Goal: Transaction & Acquisition: Download file/media

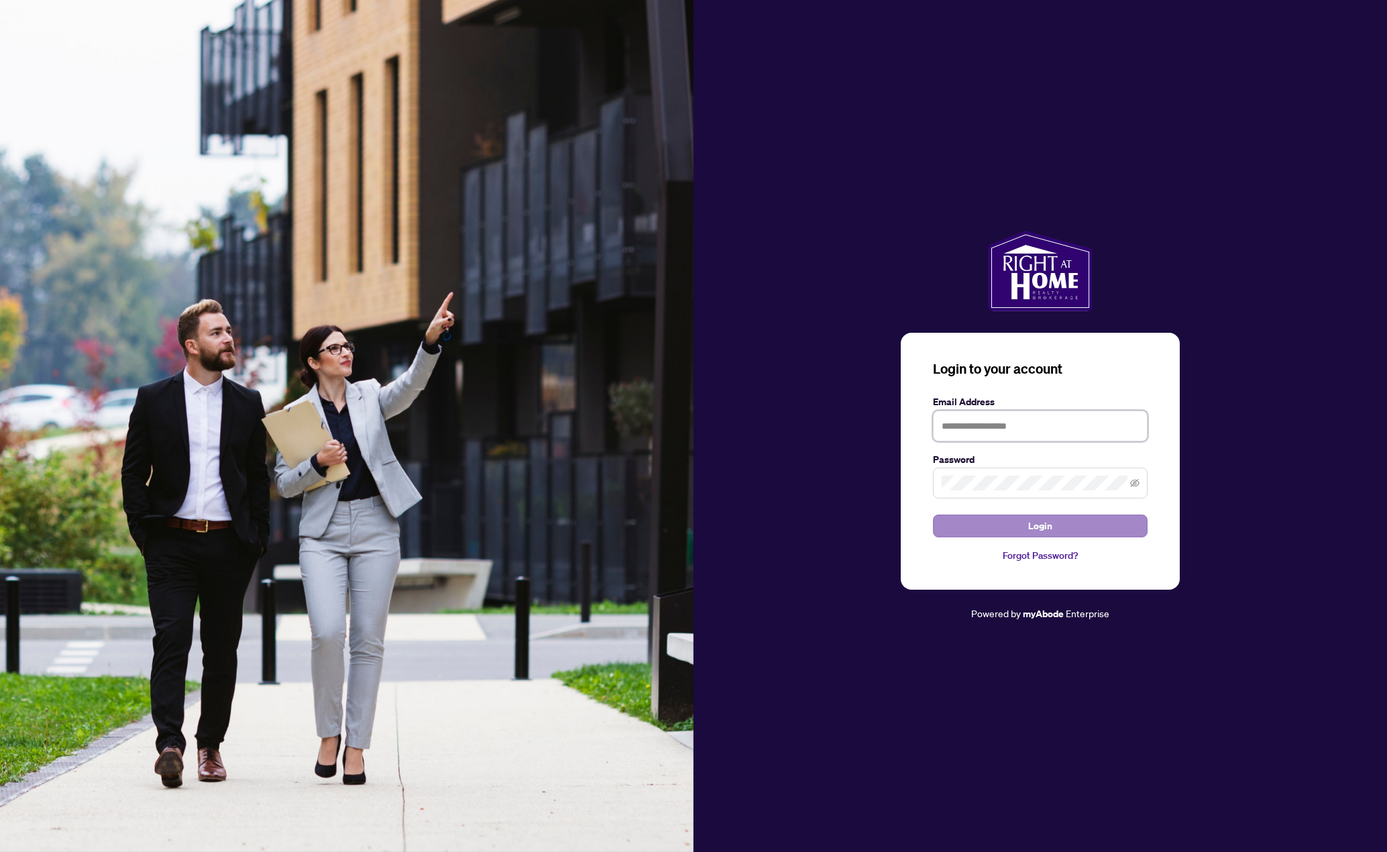
type input "**********"
click at [1042, 527] on span "Login" at bounding box center [1040, 525] width 24 height 21
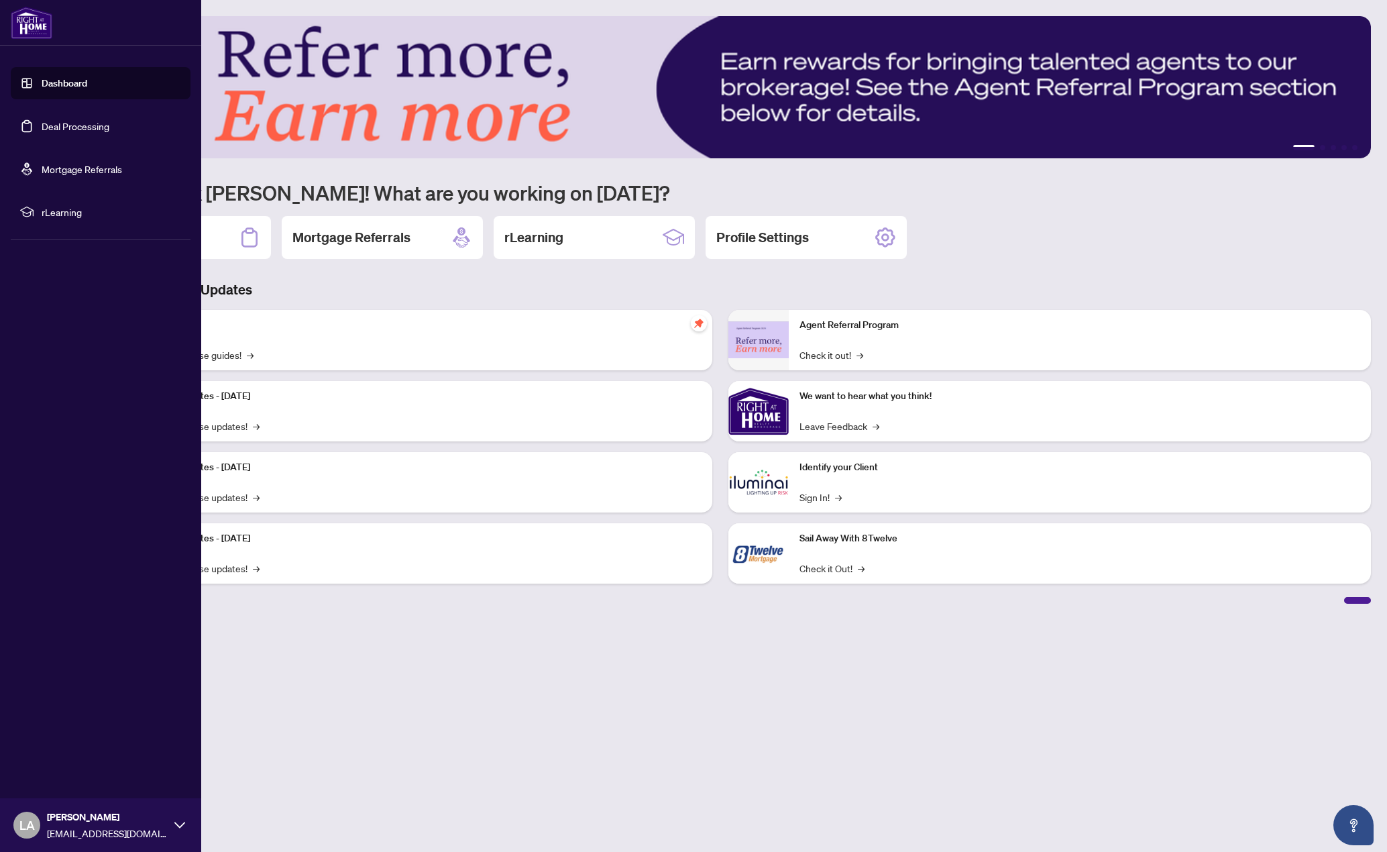
click at [64, 123] on link "Deal Processing" at bounding box center [76, 126] width 68 height 12
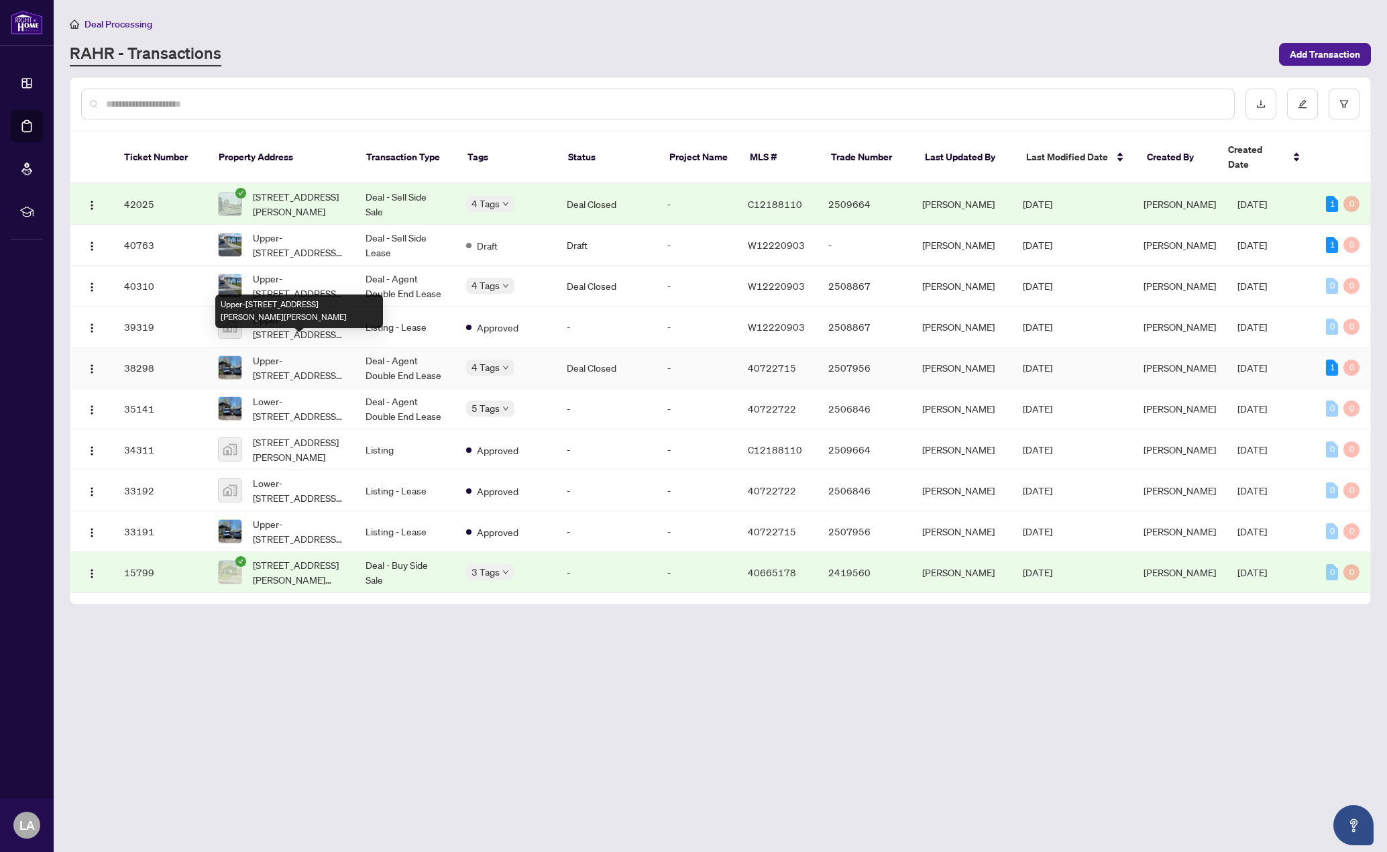
click at [319, 353] on span "Upper-[STREET_ADDRESS][PERSON_NAME][PERSON_NAME]" at bounding box center [298, 368] width 91 height 30
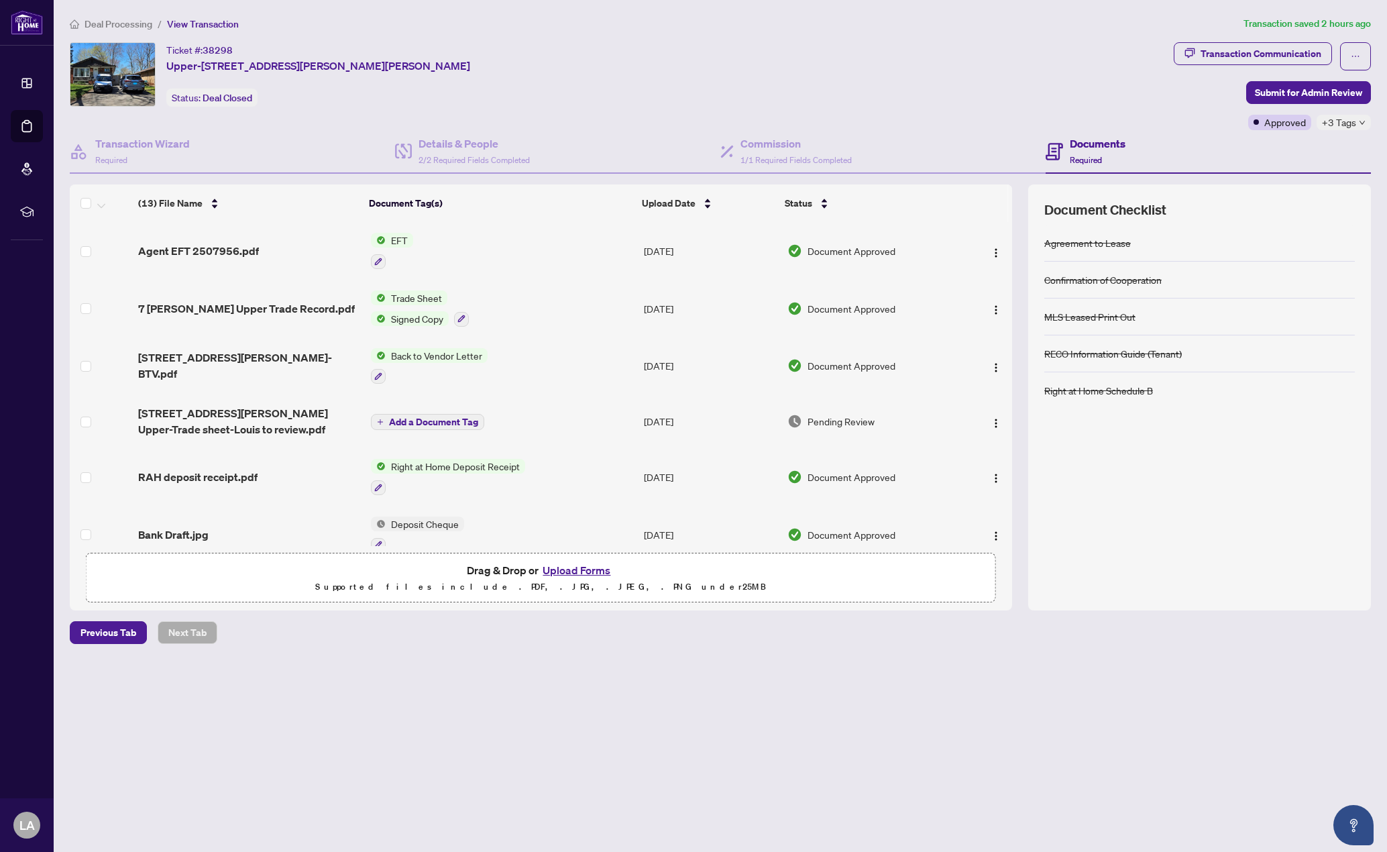
click at [1358, 119] on div "+3 Tags" at bounding box center [1344, 122] width 54 height 15
click at [1280, 54] on div "Transaction Communication" at bounding box center [1261, 53] width 121 height 21
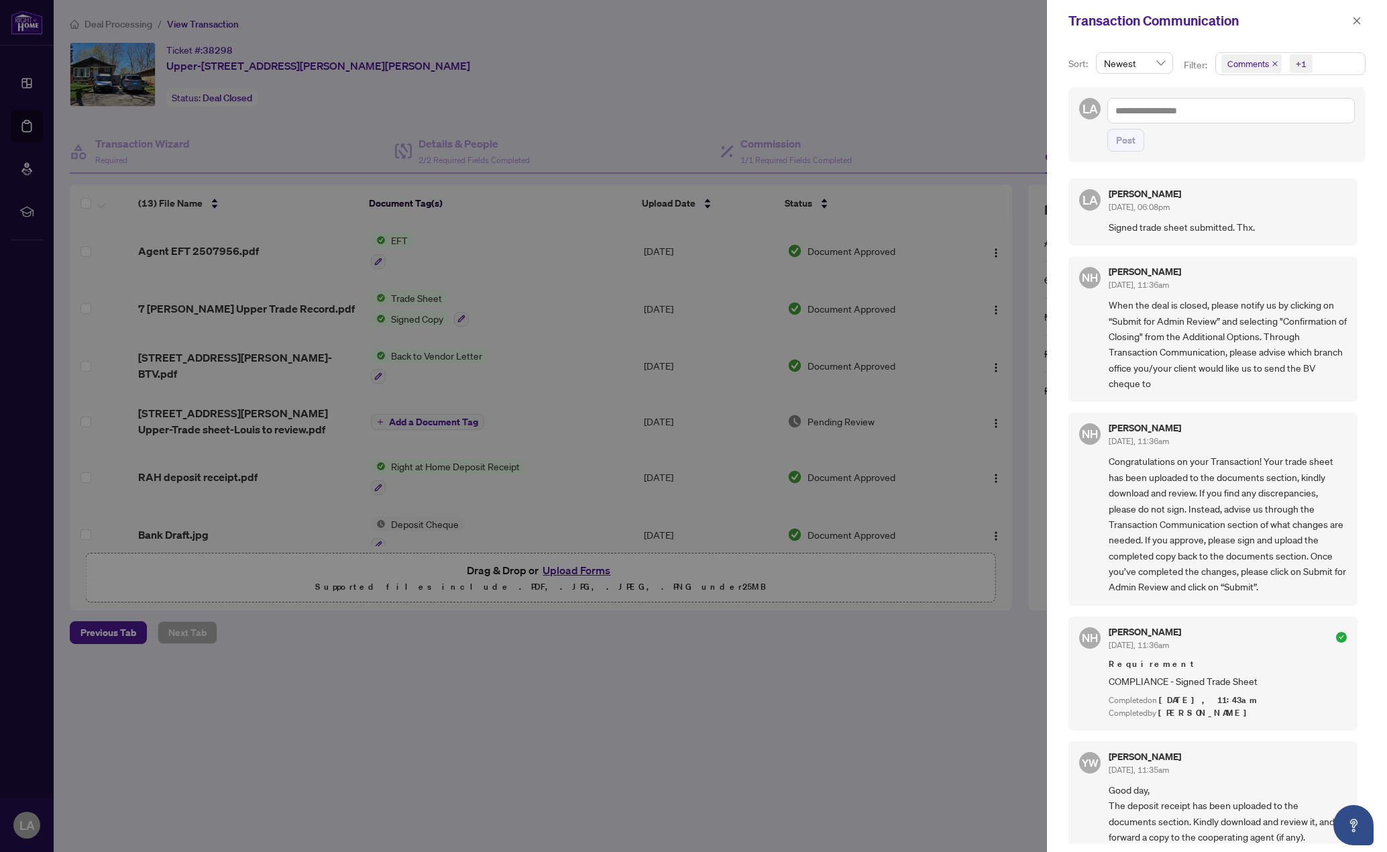
click at [886, 80] on div at bounding box center [693, 426] width 1387 height 852
click at [1356, 23] on icon "close" at bounding box center [1356, 20] width 9 height 9
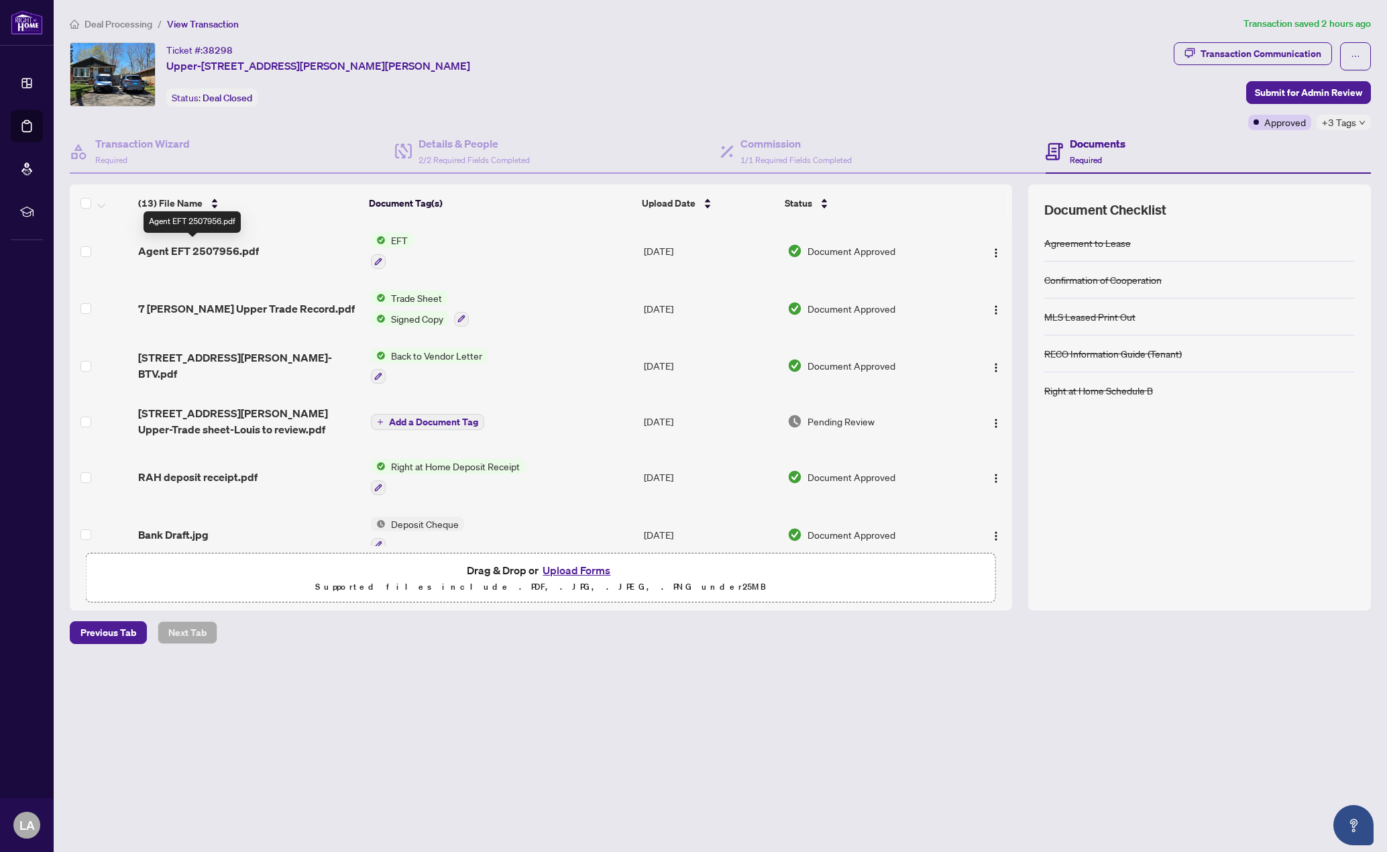
click at [193, 250] on span "Agent EFT 2507956.pdf" at bounding box center [198, 251] width 121 height 16
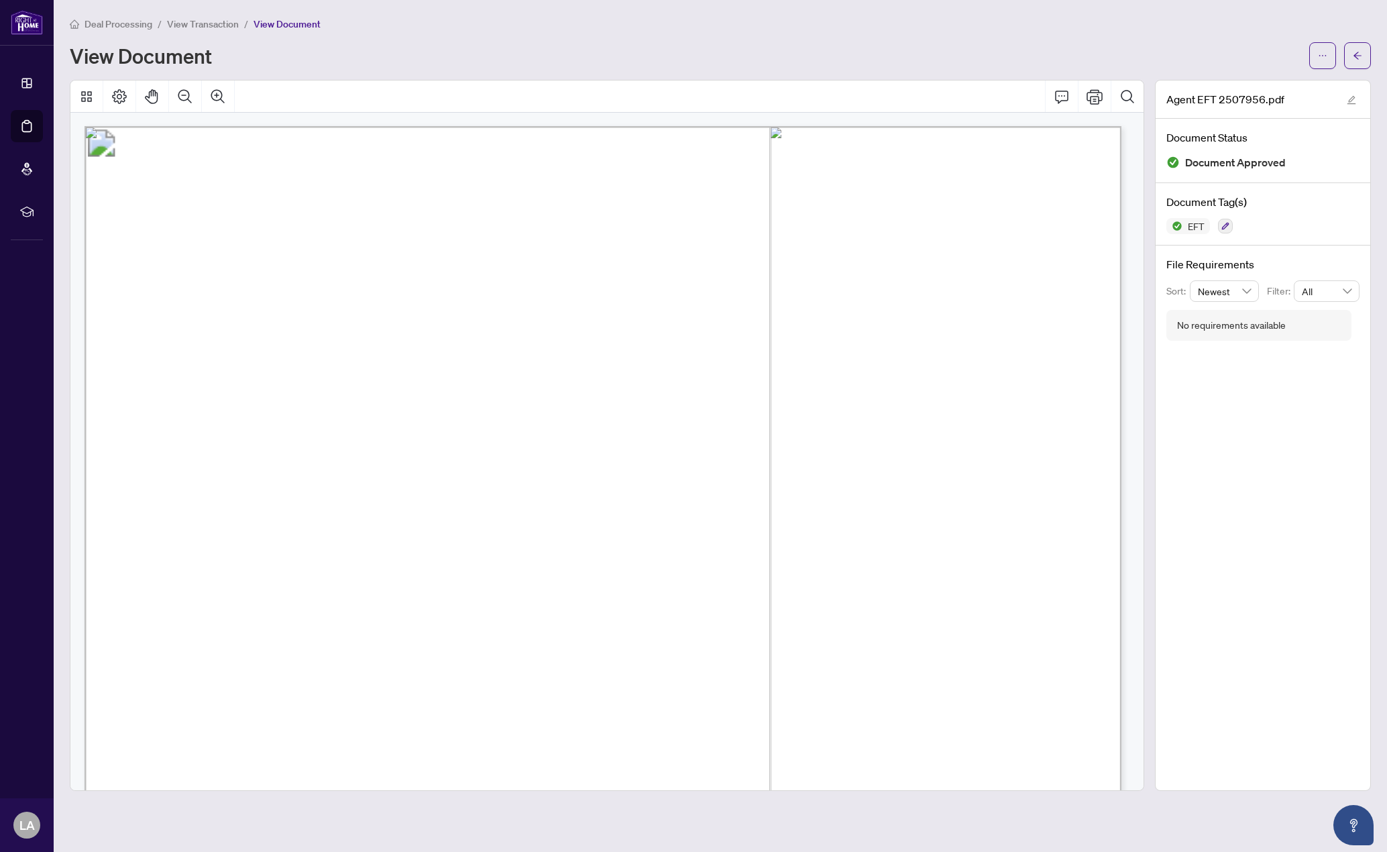
click at [1313, 49] on button "button" at bounding box center [1322, 55] width 27 height 27
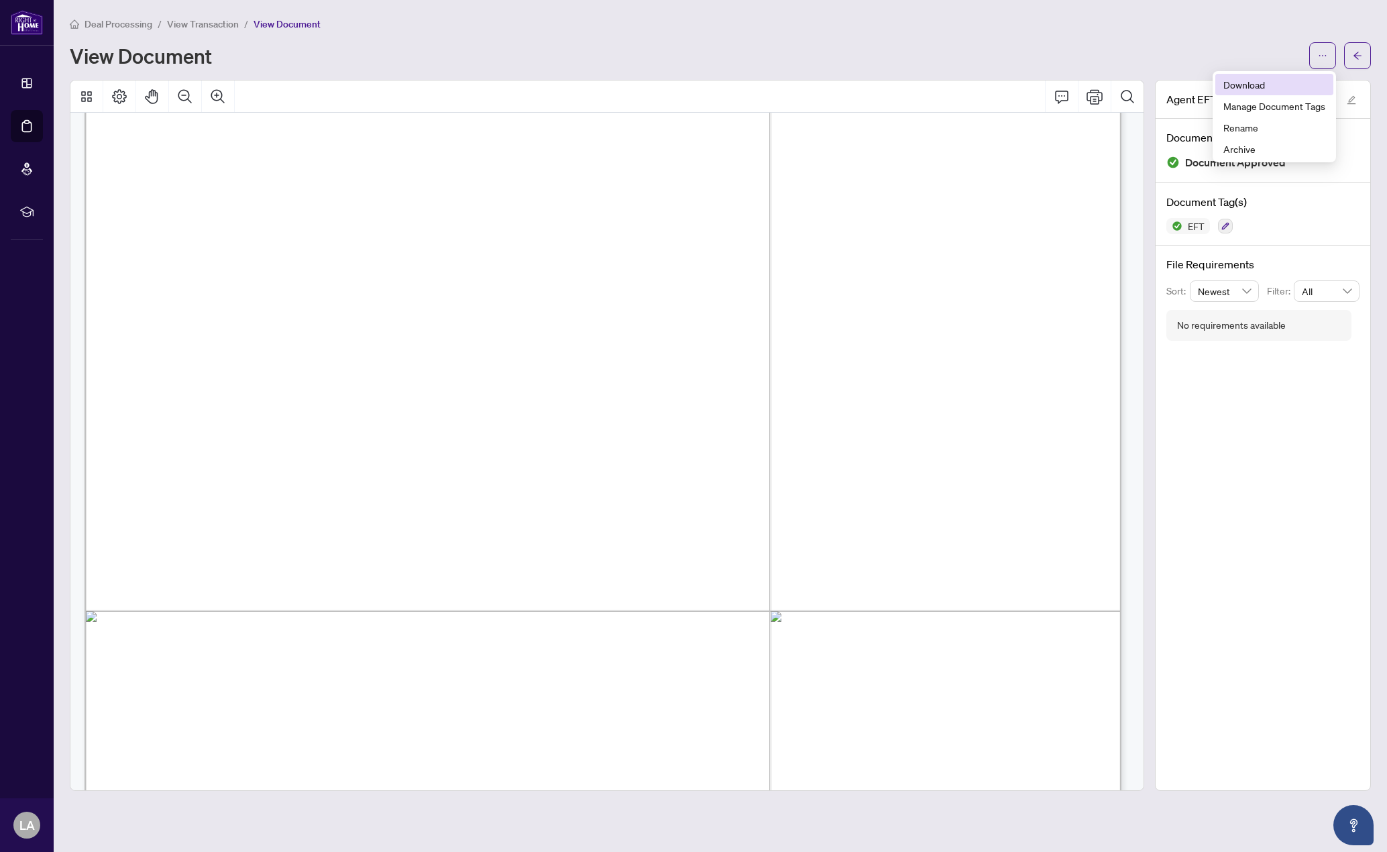
click at [1234, 86] on span "Download" at bounding box center [1275, 84] width 102 height 15
